Goal: Navigation & Orientation: Find specific page/section

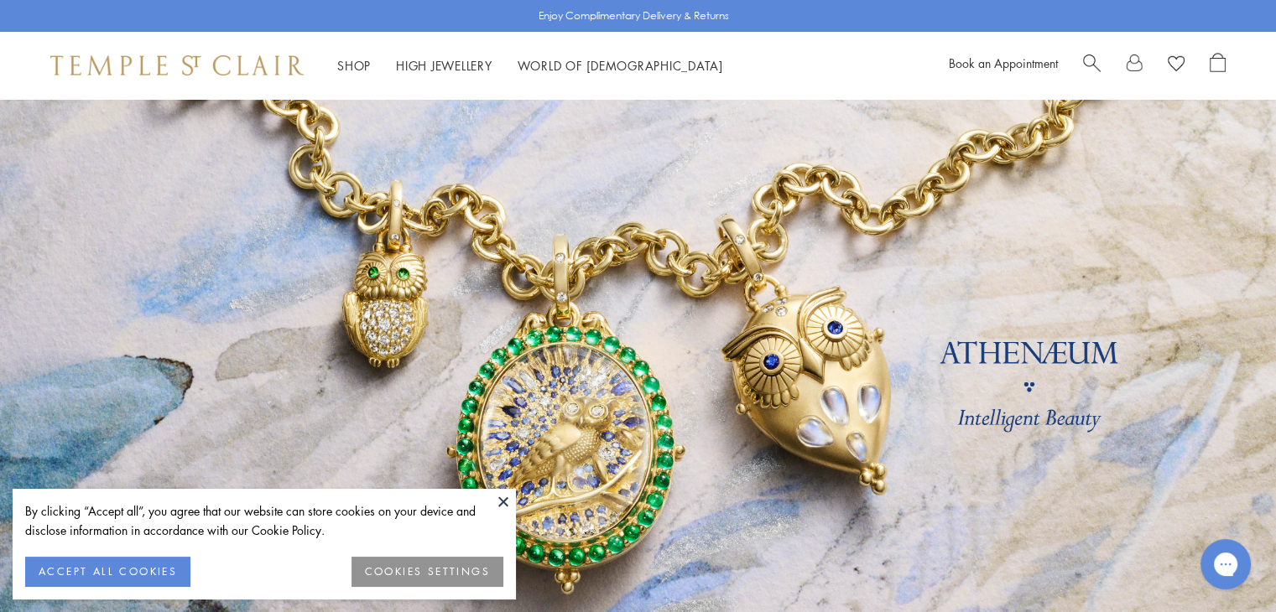
click at [502, 498] on button at bounding box center [503, 501] width 25 height 25
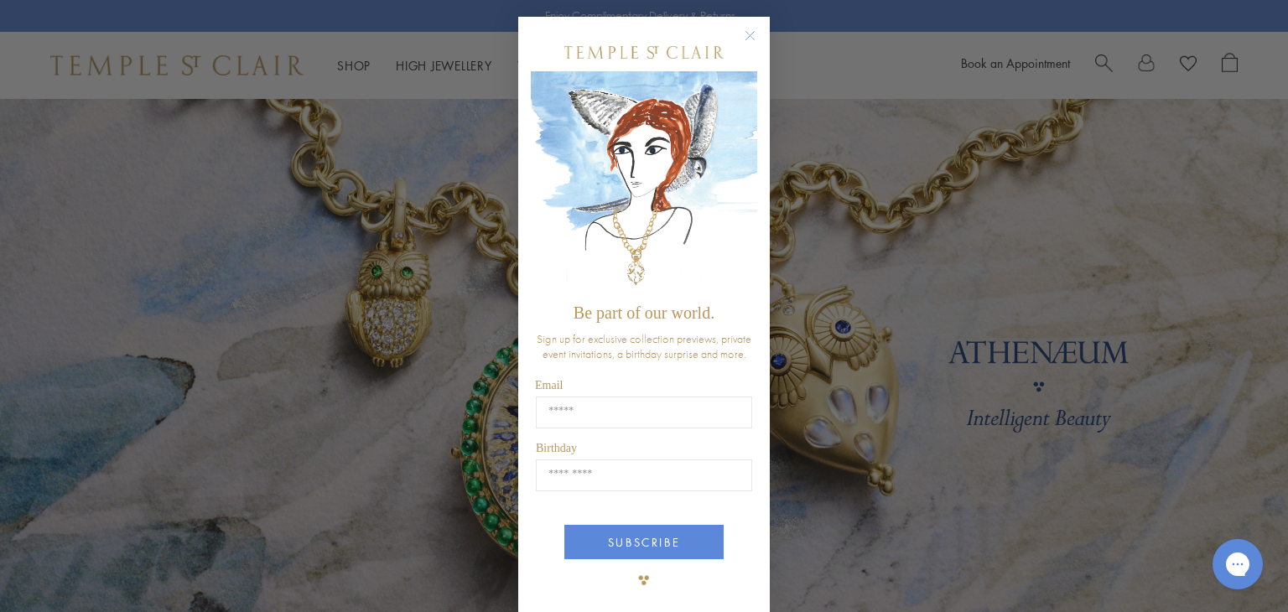
click at [746, 29] on circle "Close dialog" at bounding box center [751, 36] width 20 height 20
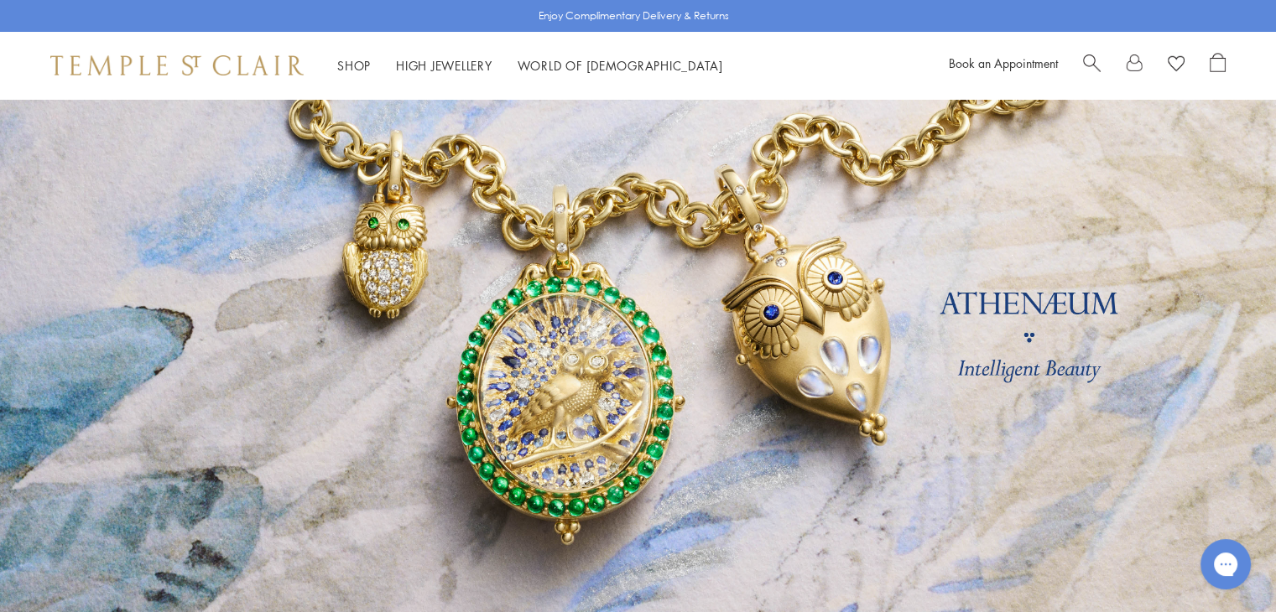
scroll to position [252, 0]
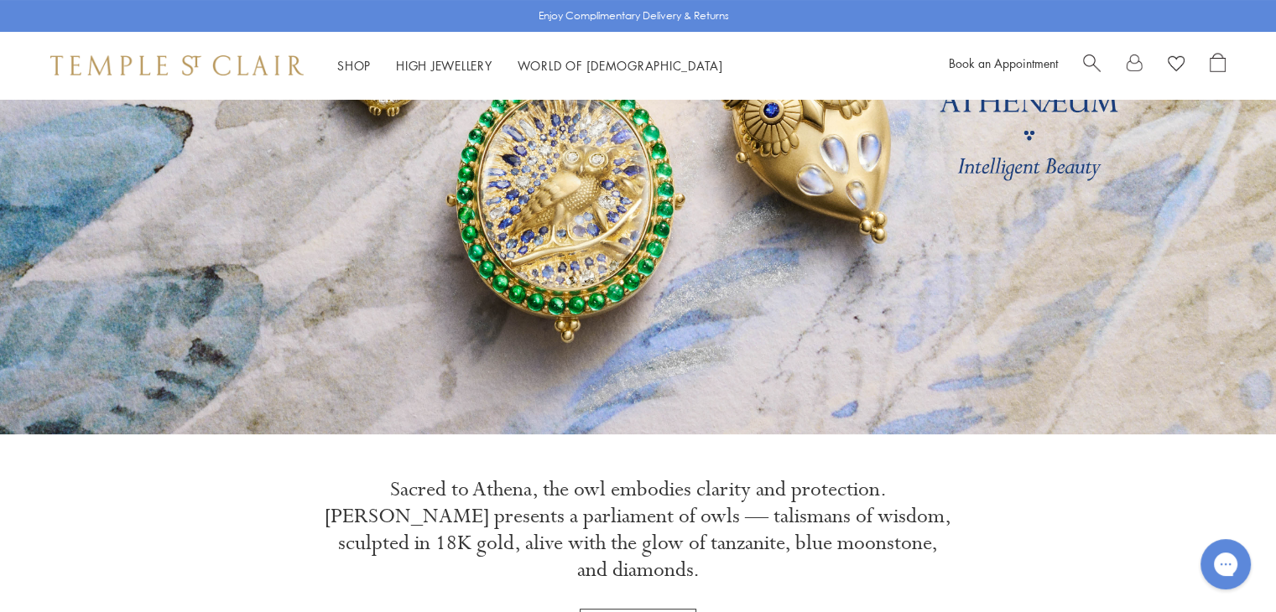
click at [672, 346] on link at bounding box center [638, 140] width 1276 height 587
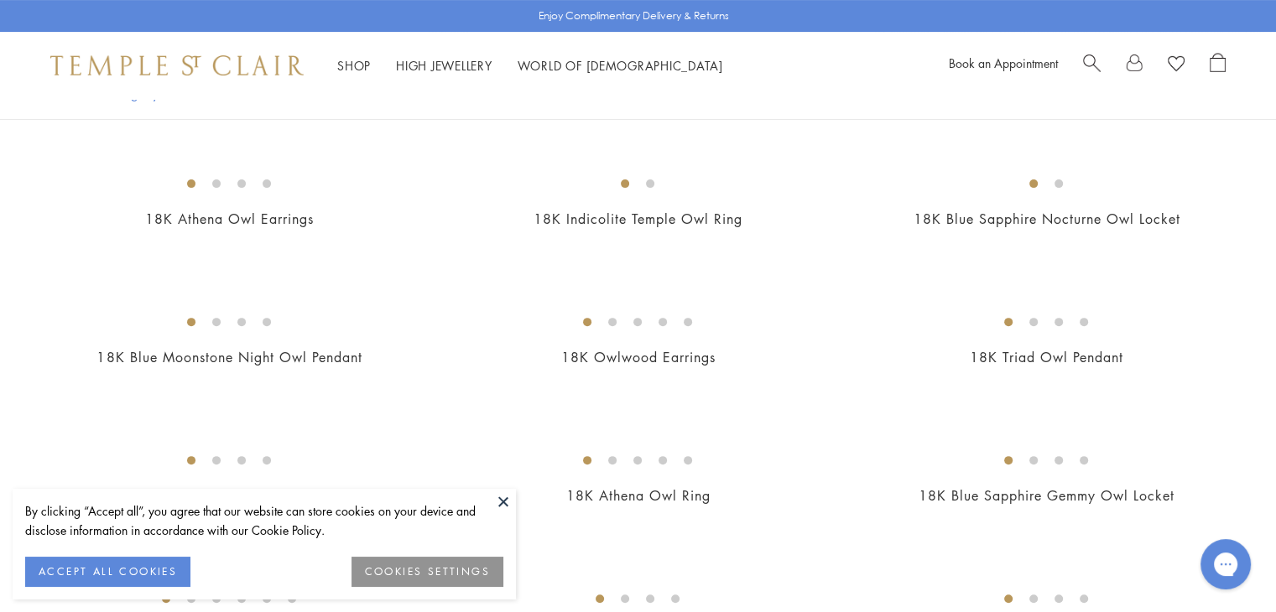
click at [502, 501] on button at bounding box center [503, 501] width 25 height 25
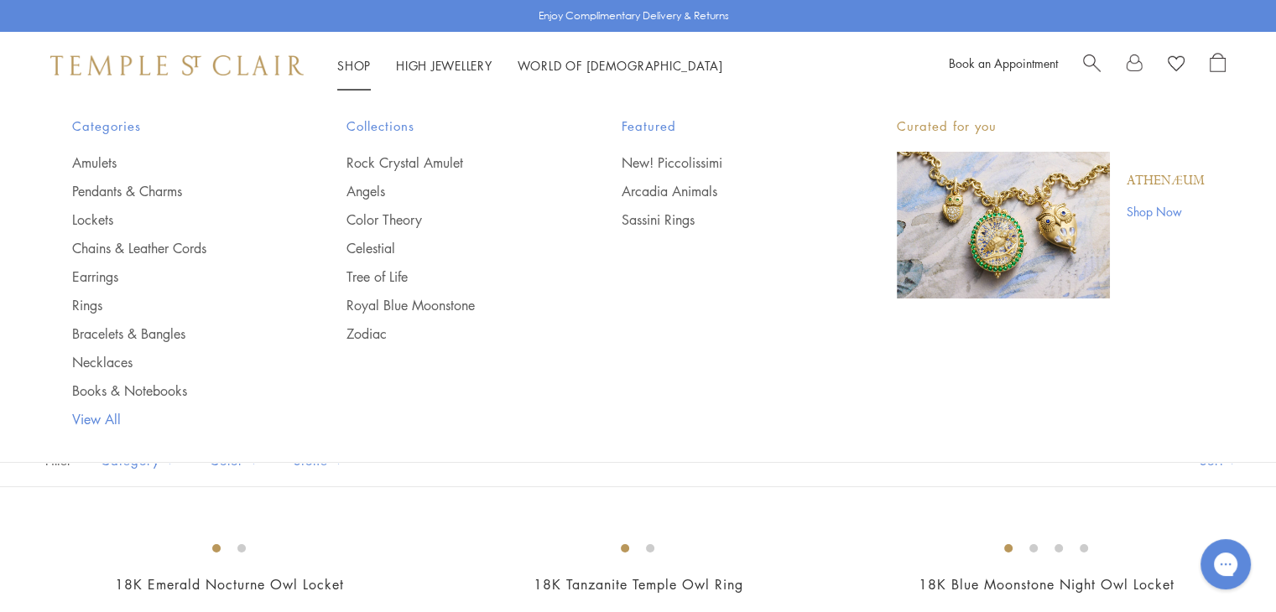
click at [107, 421] on link "View All" at bounding box center [176, 419] width 208 height 18
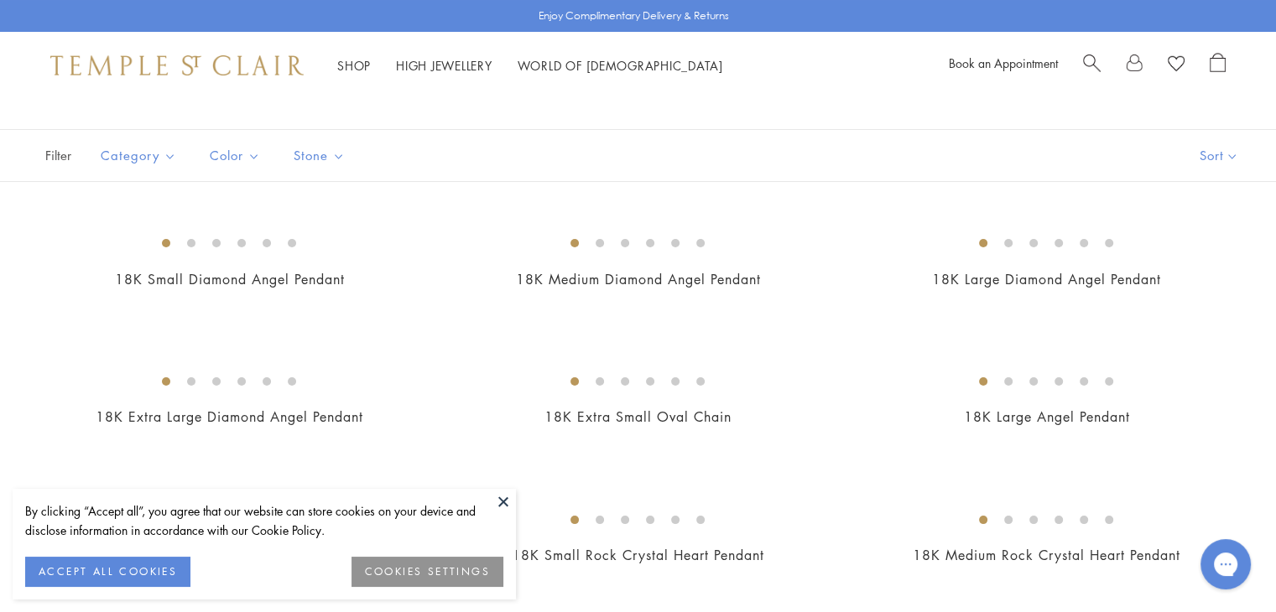
click at [502, 500] on button at bounding box center [503, 501] width 25 height 25
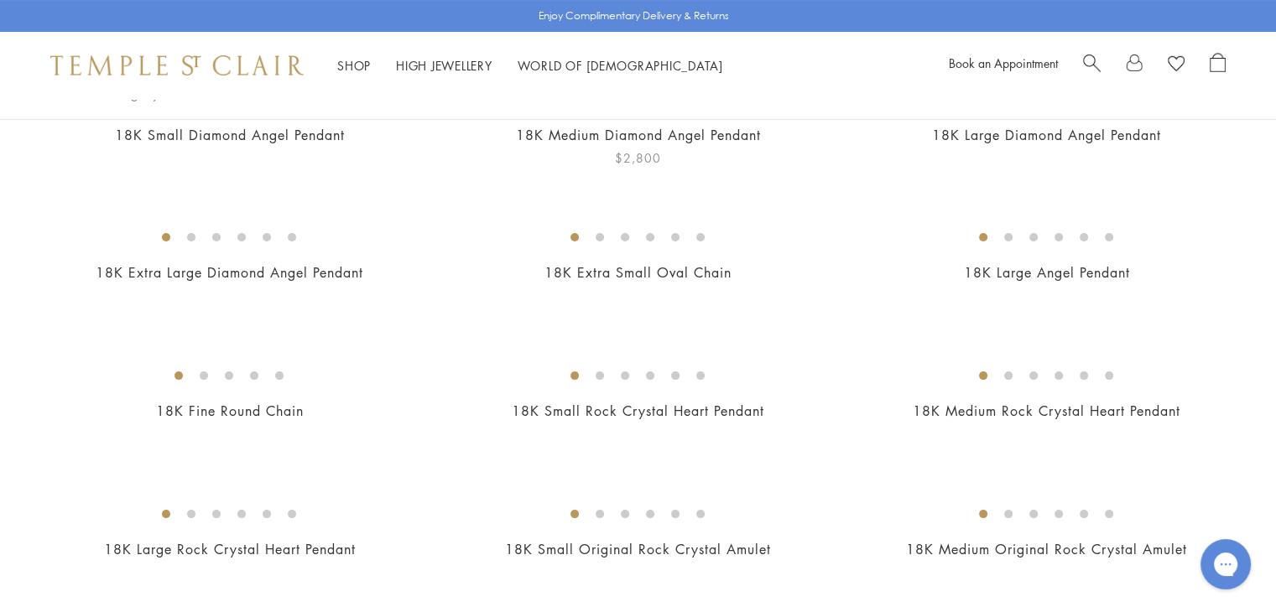
scroll to position [503, 0]
